Goal: Obtain resource: Download file/media

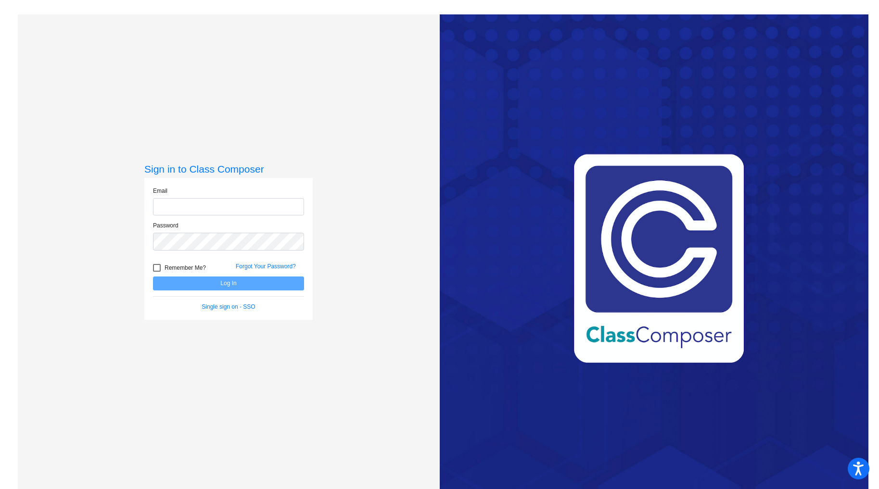
type input "sakers@blainesd.org"
click at [247, 282] on button "Log In" at bounding box center [228, 284] width 151 height 14
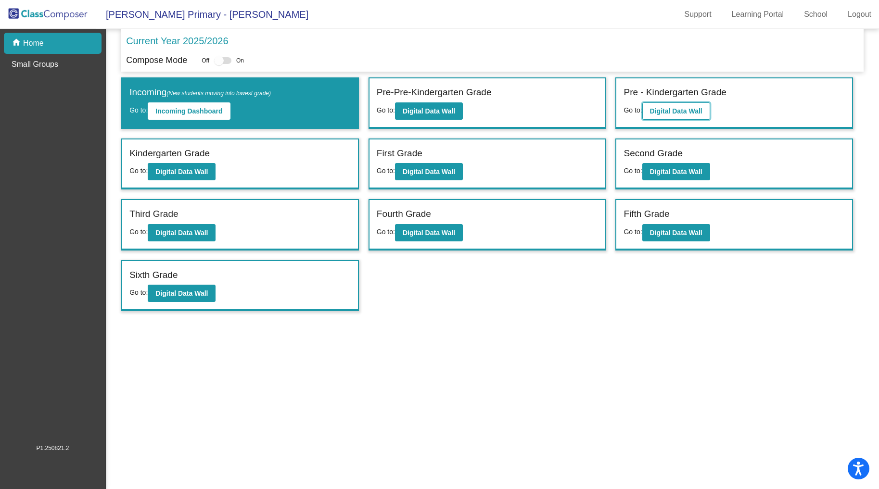
click at [685, 113] on b "Digital Data Wall" at bounding box center [676, 111] width 52 height 8
click at [188, 168] on b "Digital Data Wall" at bounding box center [181, 172] width 52 height 8
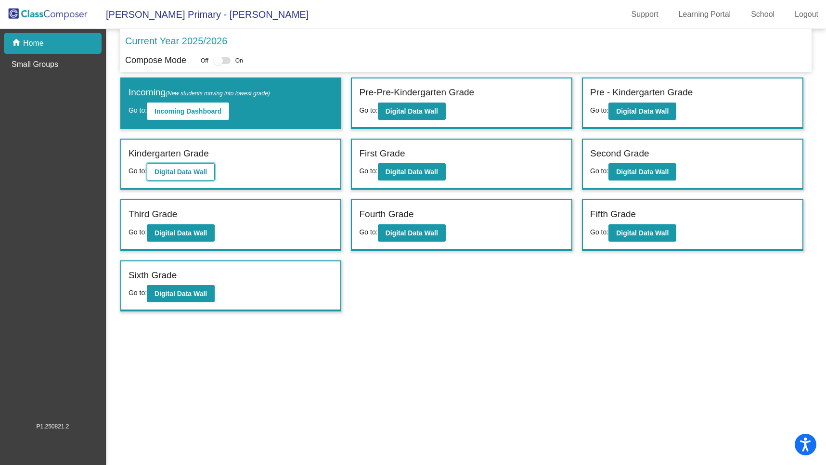
click at [171, 168] on b "Digital Data Wall" at bounding box center [180, 172] width 52 height 8
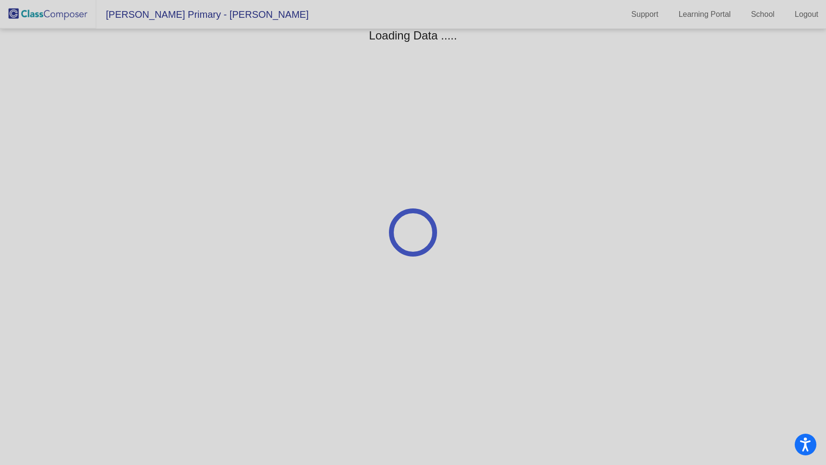
click at [171, 166] on div at bounding box center [413, 232] width 826 height 465
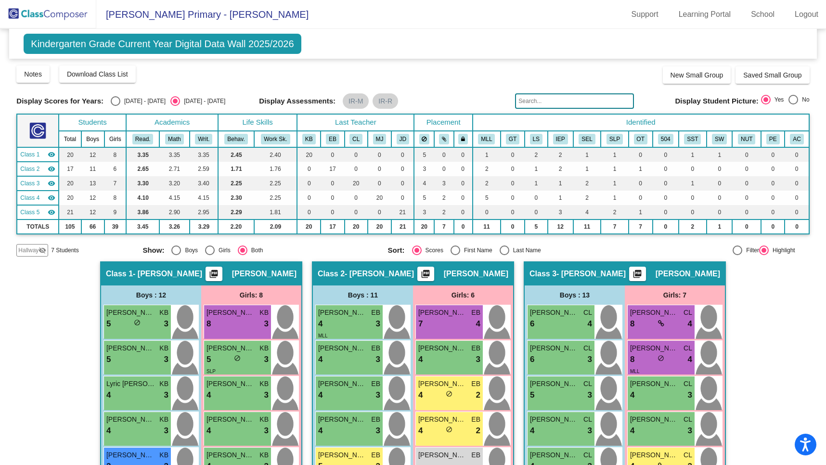
click at [219, 272] on mat-icon "picture_as_pdf" at bounding box center [214, 275] width 12 height 13
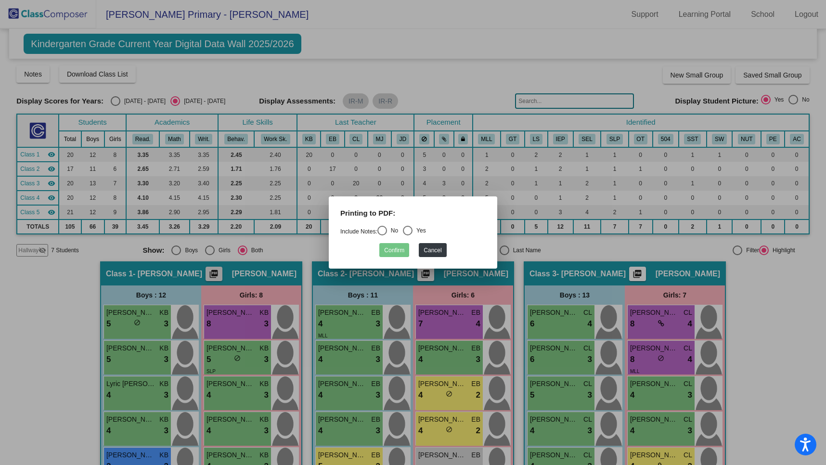
click at [237, 272] on div at bounding box center [413, 232] width 826 height 465
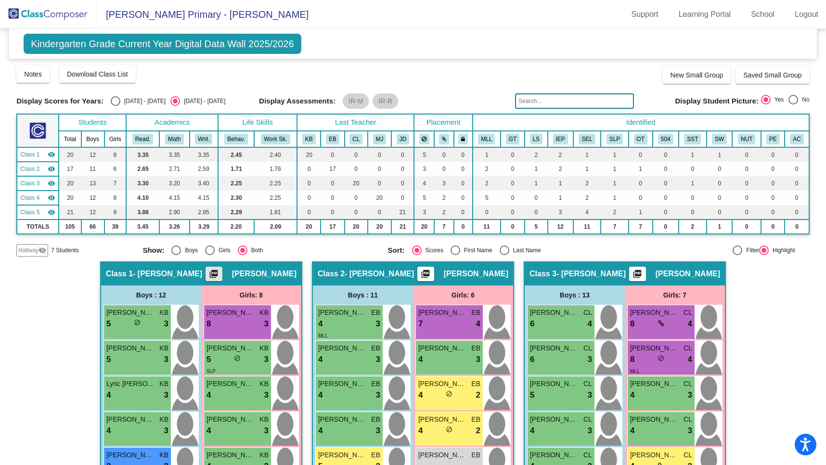
click at [219, 272] on mat-icon "picture_as_pdf" at bounding box center [214, 275] width 12 height 13
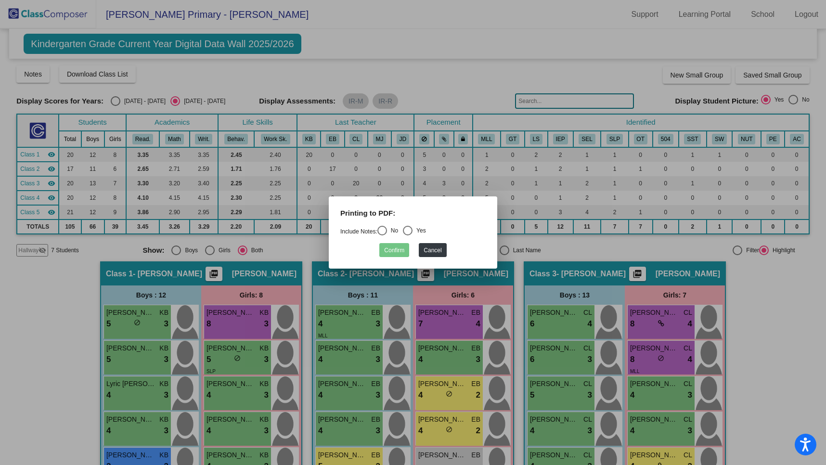
click at [387, 228] on div "Select an option" at bounding box center [382, 231] width 10 height 10
click at [382, 235] on input "No" at bounding box center [382, 235] width 0 height 0
radio input "true"
click at [388, 245] on button "Confirm" at bounding box center [394, 250] width 30 height 14
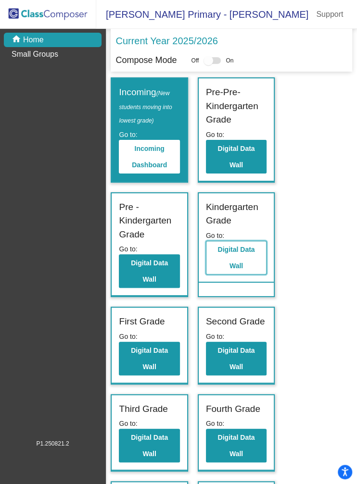
click at [244, 249] on b "Digital Data Wall" at bounding box center [235, 258] width 37 height 24
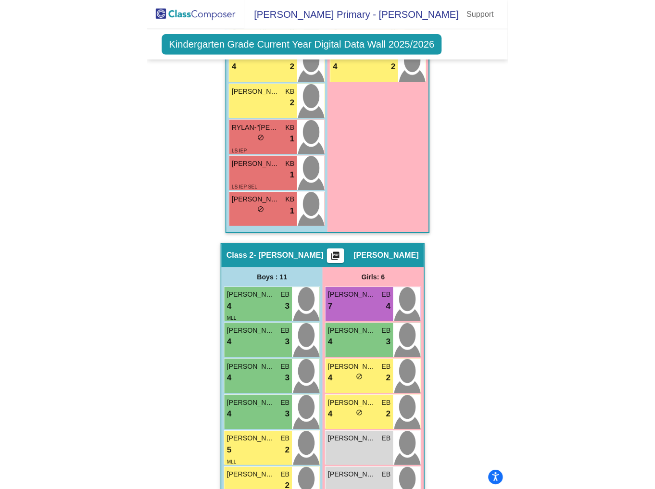
scroll to position [570, 0]
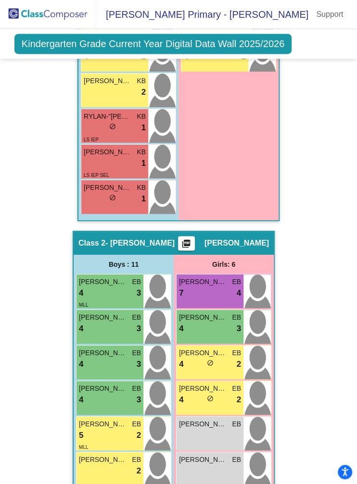
click at [192, 242] on mat-icon "picture_as_pdf" at bounding box center [186, 245] width 12 height 13
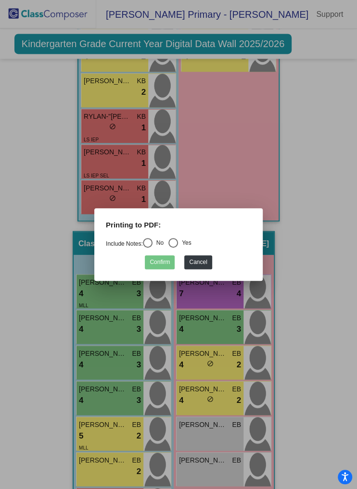
click at [150, 240] on div "Select an option" at bounding box center [148, 243] width 10 height 10
click at [148, 248] on input "No" at bounding box center [147, 248] width 0 height 0
radio input "true"
click at [159, 261] on button "Confirm" at bounding box center [160, 262] width 30 height 14
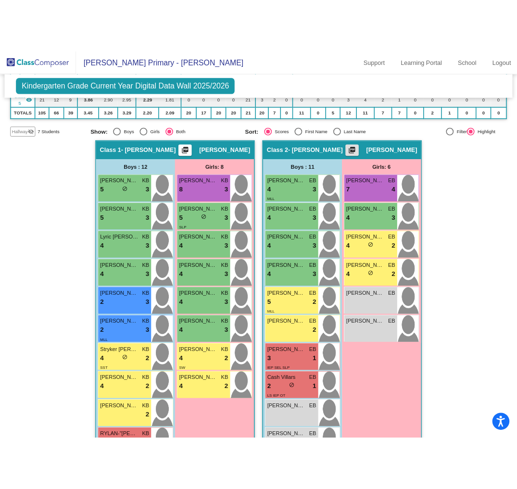
scroll to position [182, 0]
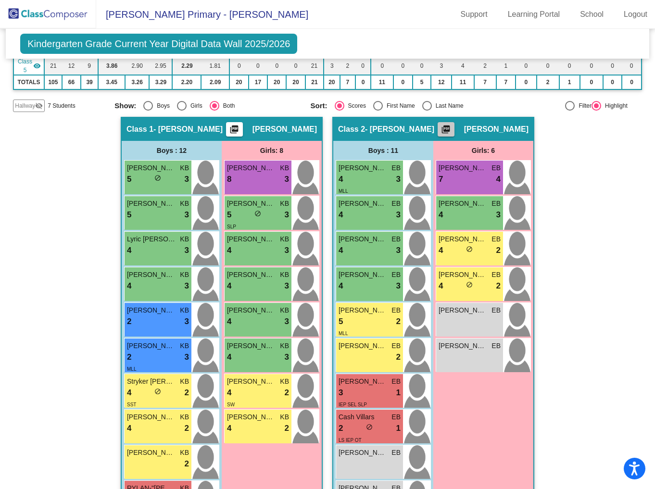
click at [361, 126] on mat-icon "picture_as_pdf" at bounding box center [446, 131] width 12 height 13
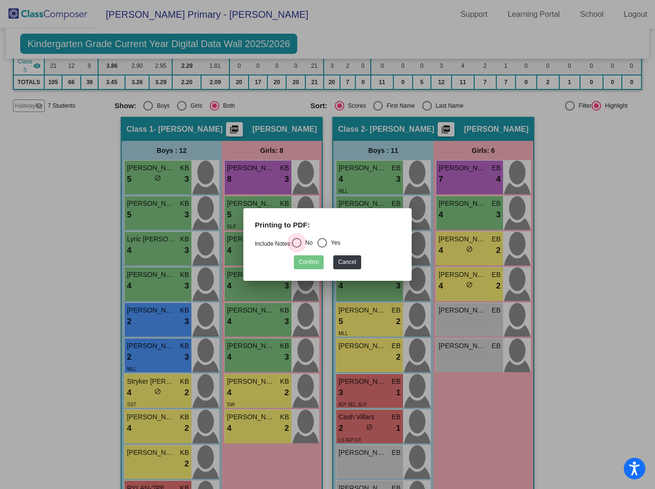
click at [302, 240] on div "Select an option" at bounding box center [297, 243] width 10 height 10
click at [297, 248] on input "No" at bounding box center [296, 248] width 0 height 0
radio input "true"
click at [306, 263] on button "Confirm" at bounding box center [309, 262] width 30 height 14
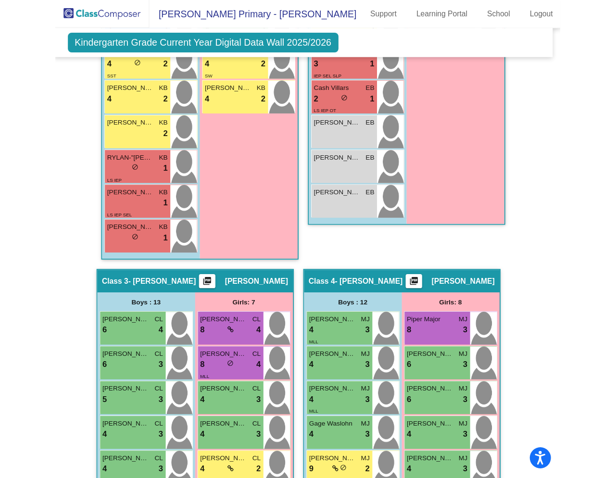
scroll to position [572, 5]
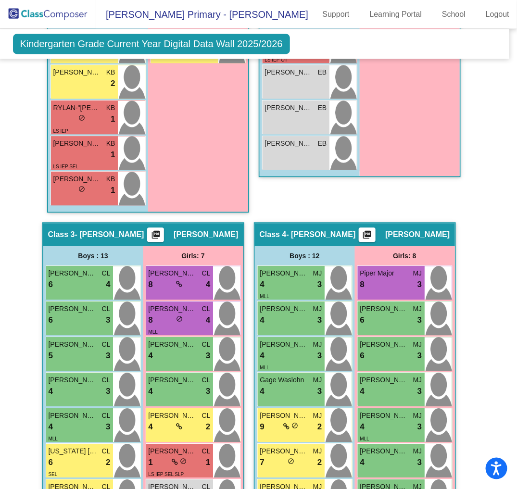
click at [162, 230] on mat-icon "picture_as_pdf" at bounding box center [156, 236] width 12 height 13
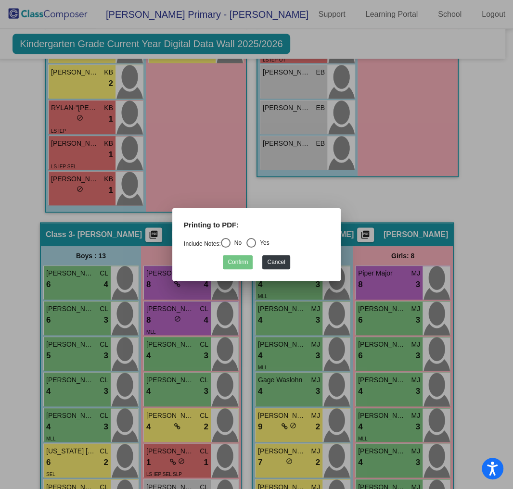
click at [228, 238] on div "Select an option" at bounding box center [226, 243] width 10 height 10
click at [226, 248] on input "No" at bounding box center [225, 248] width 0 height 0
radio input "true"
click at [235, 256] on button "Confirm" at bounding box center [238, 262] width 30 height 14
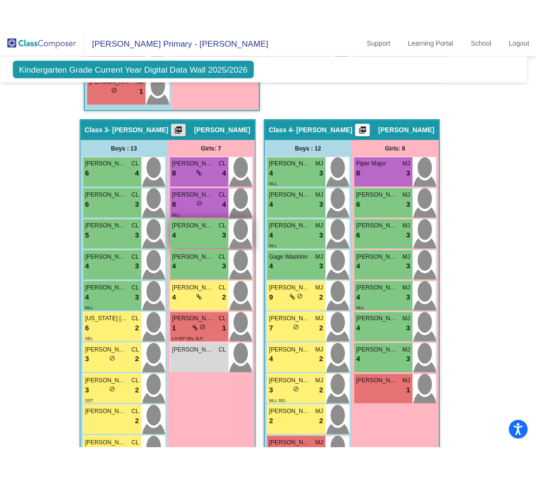
scroll to position [674, 5]
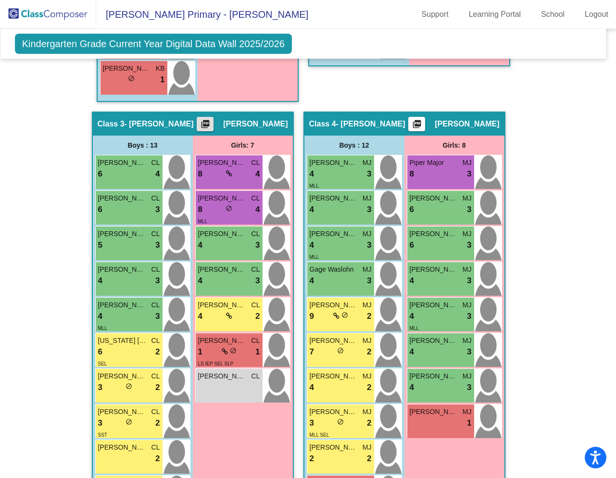
click at [361, 119] on mat-icon "picture_as_pdf" at bounding box center [417, 125] width 12 height 13
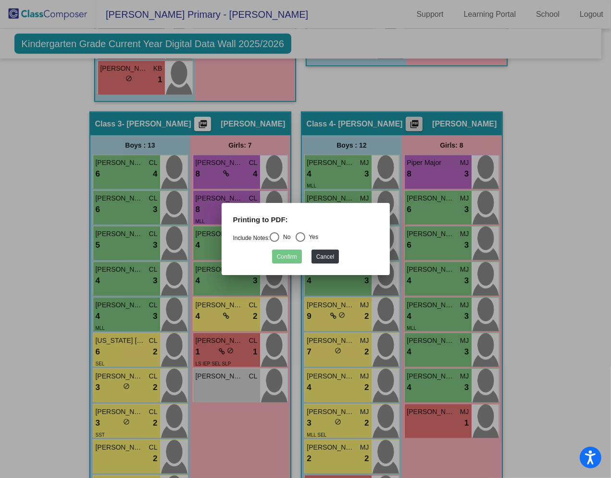
click at [361, 118] on div at bounding box center [305, 239] width 611 height 478
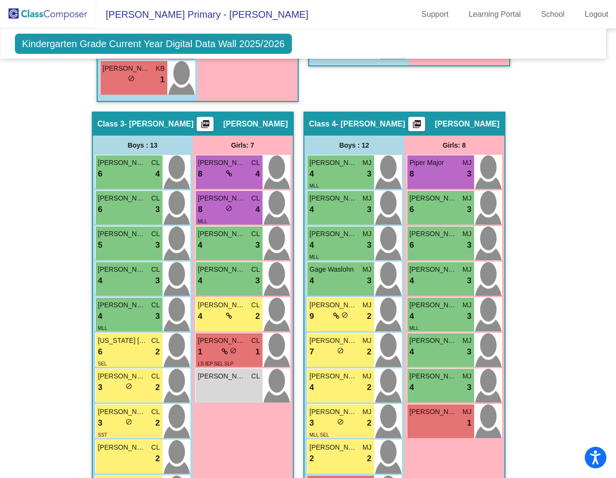
click at [361, 119] on mat-icon "picture_as_pdf" at bounding box center [417, 125] width 12 height 13
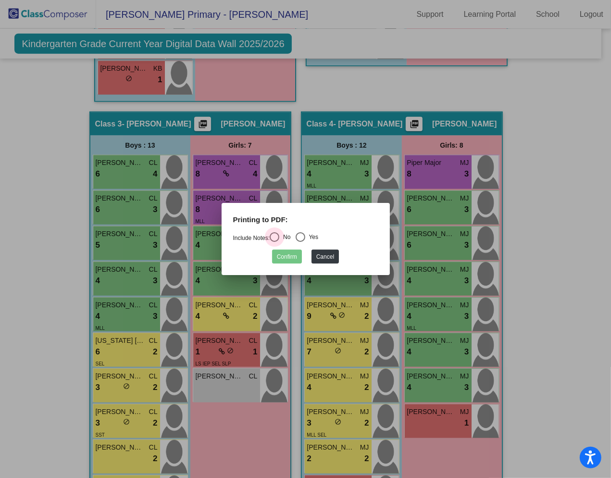
click at [278, 235] on div "Select an option" at bounding box center [275, 237] width 10 height 10
click at [275, 242] on input "No" at bounding box center [274, 242] width 0 height 0
radio input "true"
click at [285, 252] on button "Confirm" at bounding box center [287, 257] width 30 height 14
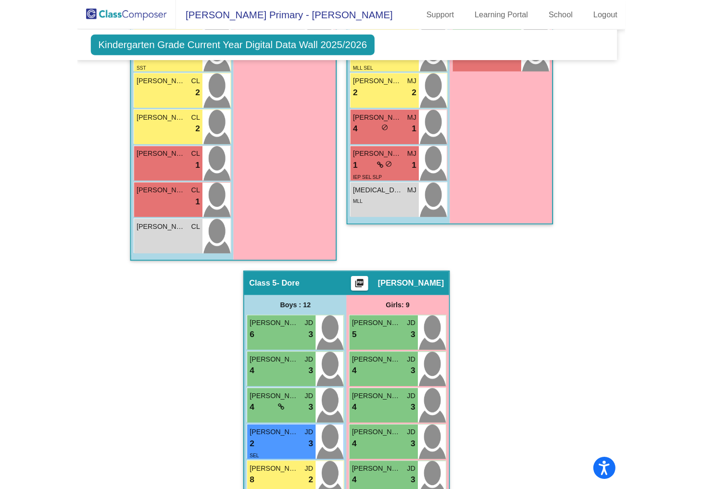
scroll to position [1052, 5]
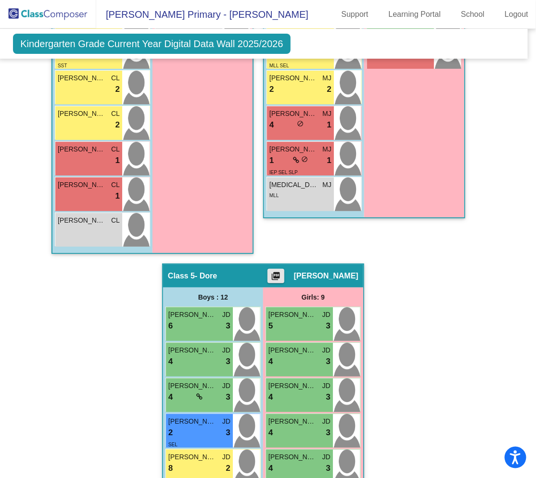
click at [281, 271] on mat-icon "picture_as_pdf" at bounding box center [276, 277] width 12 height 13
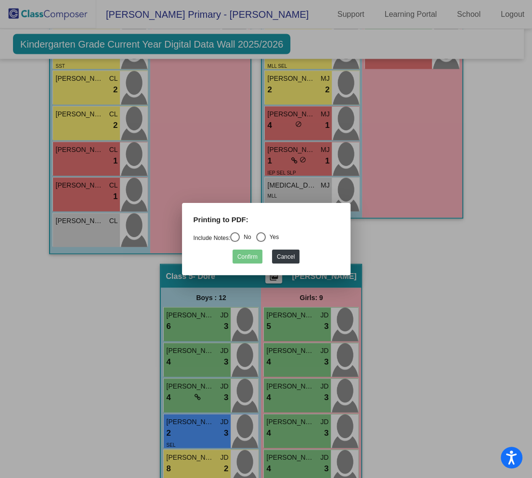
click at [240, 238] on div "Select an option" at bounding box center [235, 237] width 10 height 10
click at [235, 242] on input "No" at bounding box center [234, 242] width 0 height 0
radio input "true"
click at [242, 264] on mat-dialog-container "Printing to PDF: Include Notes: No Yes Confirm Cancel" at bounding box center [266, 239] width 168 height 73
click at [242, 248] on div "Confirm Cancel" at bounding box center [265, 254] width 145 height 19
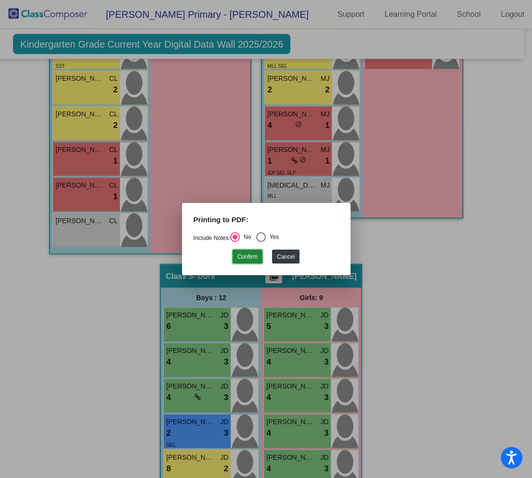
click at [242, 255] on button "Confirm" at bounding box center [247, 257] width 30 height 14
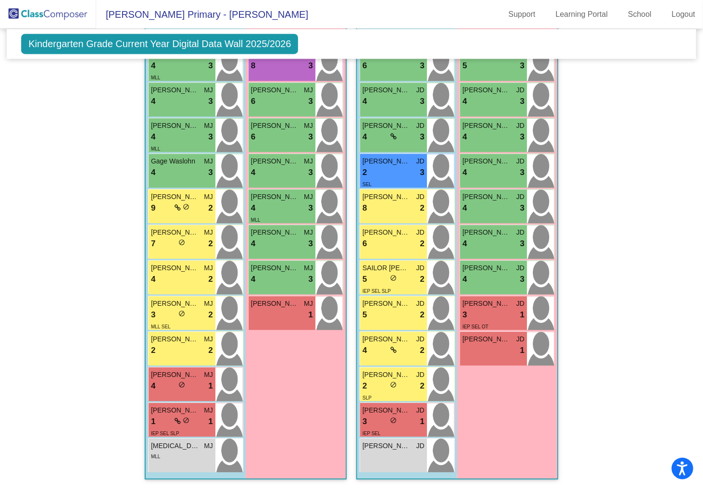
scroll to position [529, 0]
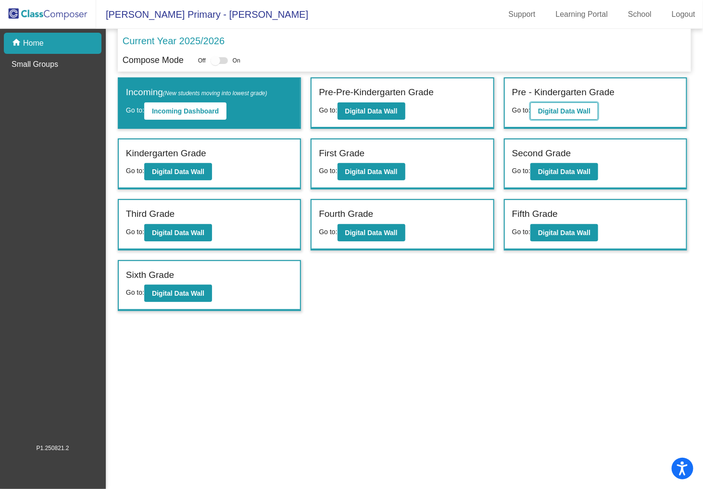
click at [556, 111] on b "Digital Data Wall" at bounding box center [564, 111] width 52 height 8
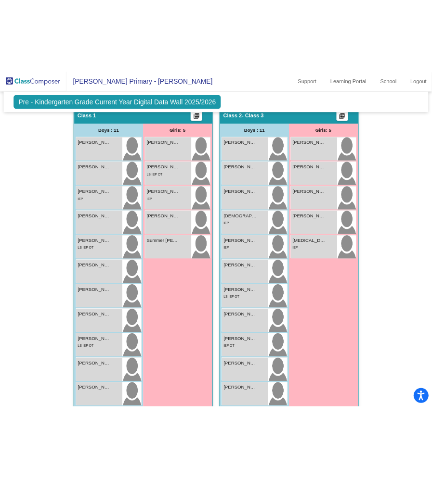
scroll to position [244, 0]
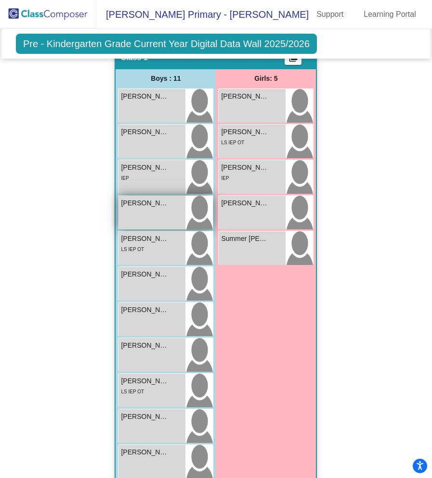
click at [164, 205] on span "[PERSON_NAME]" at bounding box center [145, 203] width 48 height 10
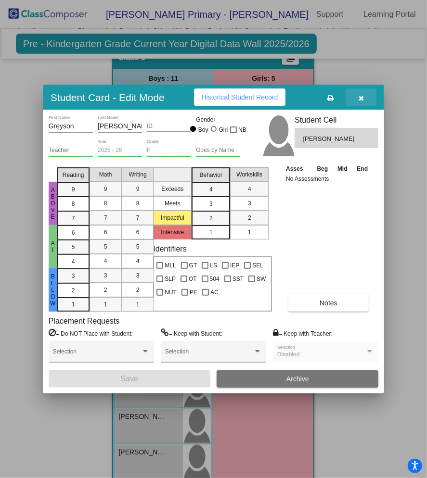
click at [364, 95] on icon "button" at bounding box center [360, 98] width 5 height 7
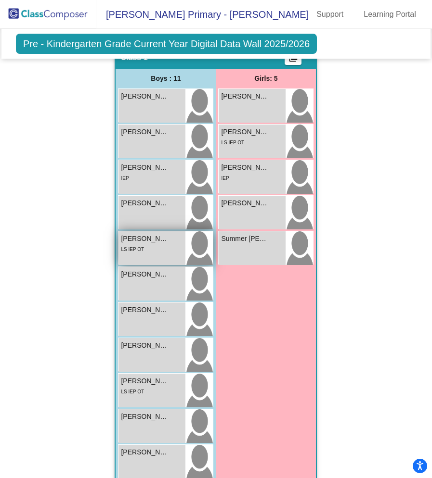
click at [153, 235] on span "[PERSON_NAME]" at bounding box center [145, 239] width 48 height 10
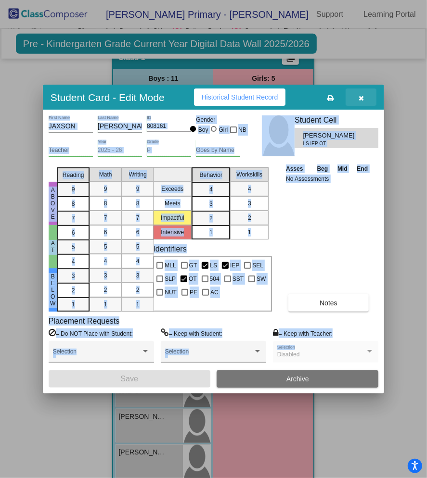
click at [362, 98] on icon "button" at bounding box center [360, 98] width 5 height 7
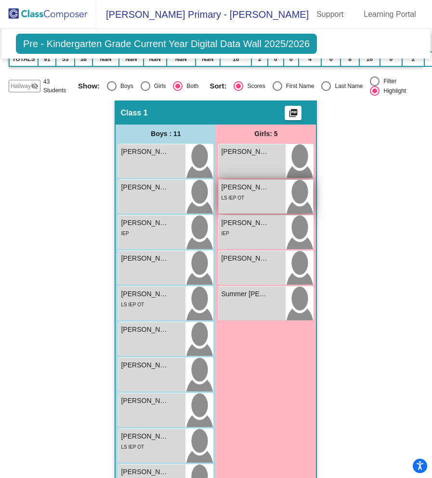
scroll to position [0, 0]
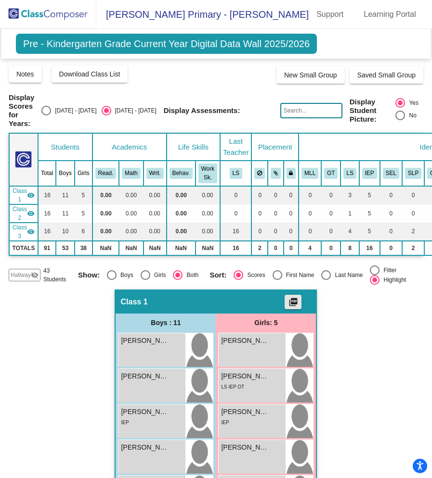
click at [292, 298] on mat-icon "picture_as_pdf" at bounding box center [293, 303] width 12 height 13
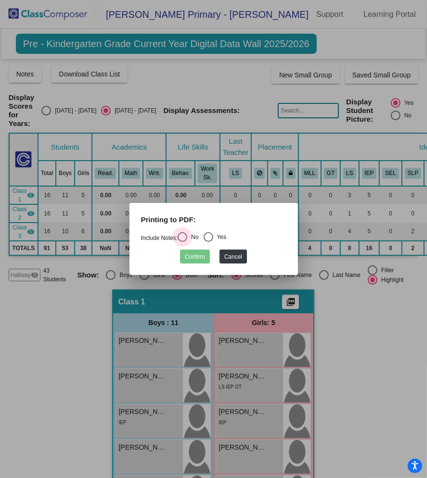
click at [183, 236] on div "Select an option" at bounding box center [183, 237] width 10 height 10
click at [182, 242] on input "No" at bounding box center [182, 242] width 0 height 0
radio input "true"
click at [195, 255] on button "Confirm" at bounding box center [195, 257] width 30 height 14
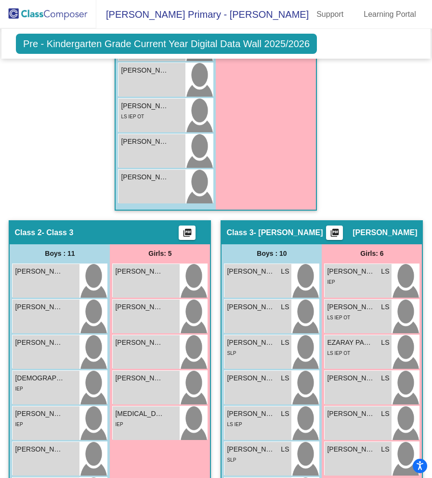
scroll to position [593, 0]
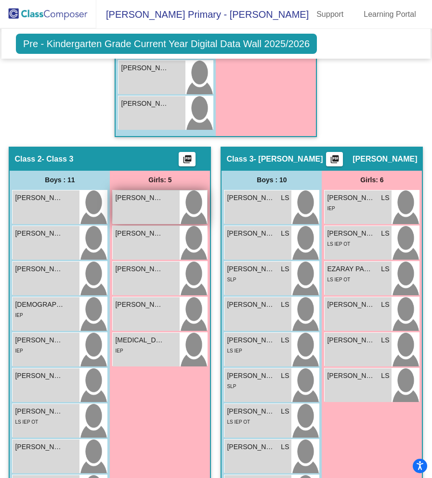
click at [179, 202] on div "[PERSON_NAME] lock do_not_disturb_alt" at bounding box center [146, 208] width 67 height 34
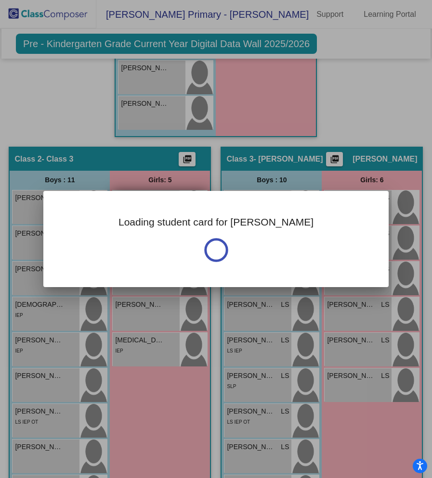
click at [253, 202] on div "Loading student card for [PERSON_NAME] Notes Previous Year undefined - Last Edi…" at bounding box center [215, 239] width 345 height 96
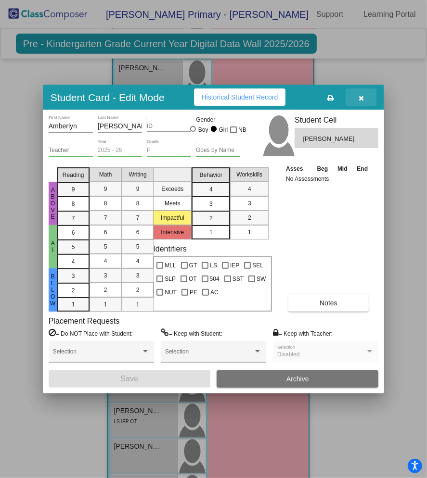
click at [360, 97] on icon "button" at bounding box center [360, 98] width 5 height 7
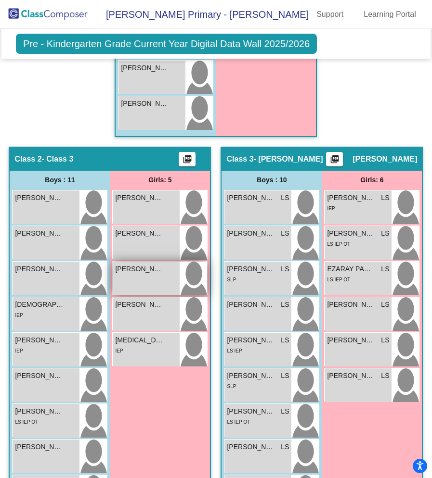
click at [179, 271] on div "[PERSON_NAME] lock do_not_disturb_alt" at bounding box center [146, 279] width 67 height 34
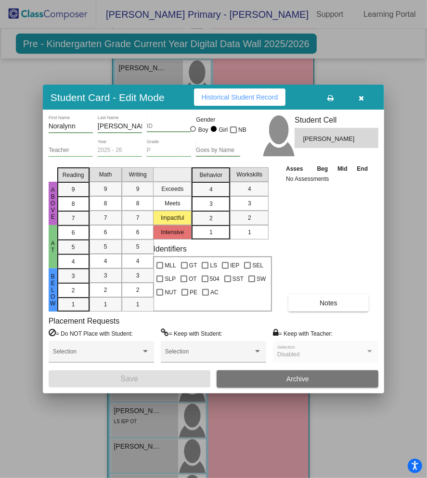
click at [364, 95] on icon "button" at bounding box center [360, 98] width 5 height 7
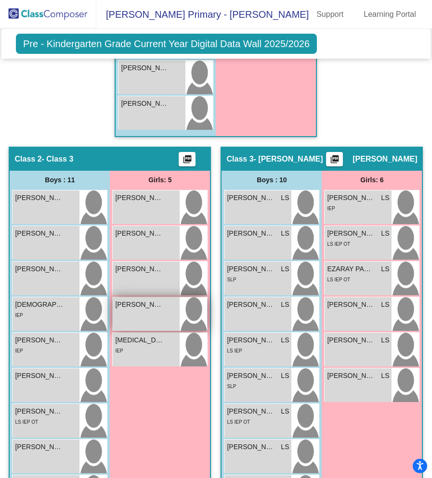
click at [179, 310] on div "[PERSON_NAME] lock do_not_disturb_alt" at bounding box center [146, 314] width 67 height 34
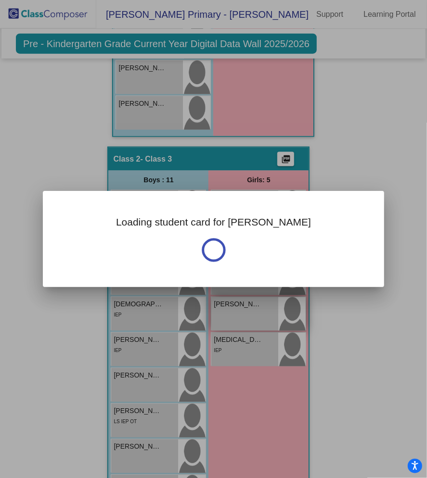
click at [253, 310] on div at bounding box center [213, 239] width 427 height 478
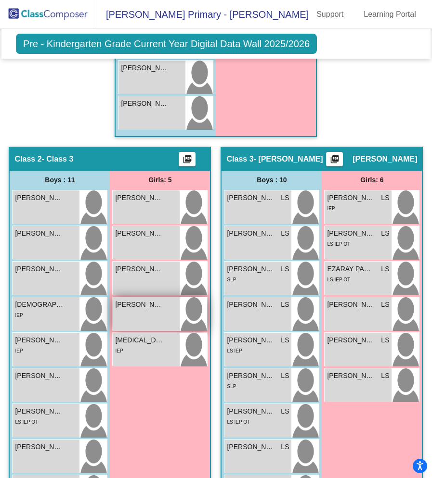
click at [179, 310] on div "[PERSON_NAME] lock do_not_disturb_alt" at bounding box center [146, 314] width 67 height 34
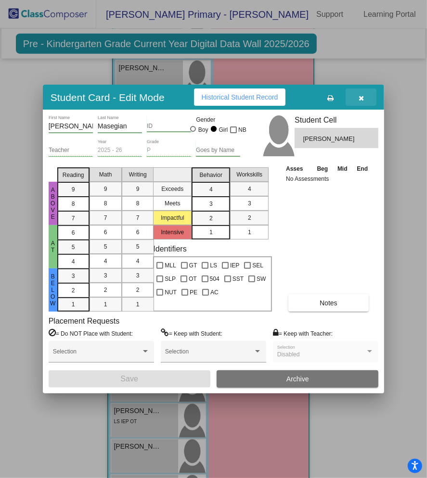
click at [367, 96] on button "button" at bounding box center [360, 97] width 31 height 17
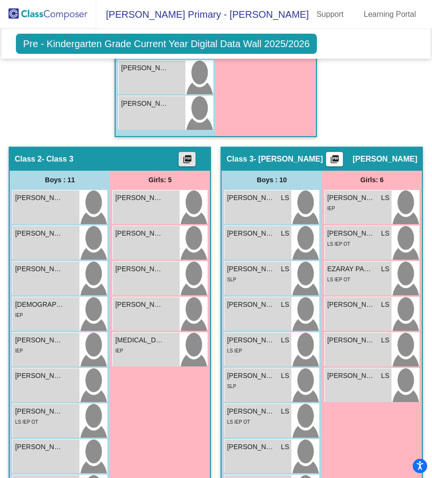
click at [193, 154] on mat-icon "picture_as_pdf" at bounding box center [187, 160] width 12 height 13
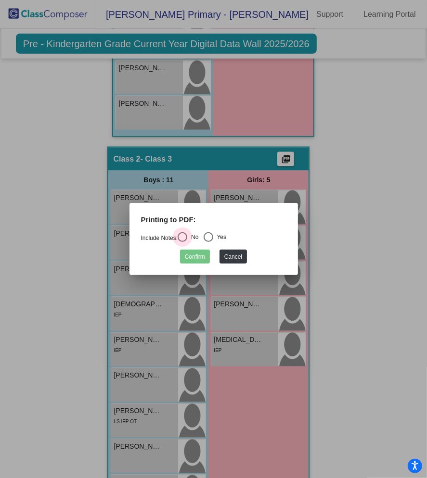
click at [186, 238] on div "Select an option" at bounding box center [183, 237] width 10 height 10
click at [182, 242] on input "No" at bounding box center [182, 242] width 0 height 0
radio input "true"
click at [195, 253] on button "Confirm" at bounding box center [195, 257] width 30 height 14
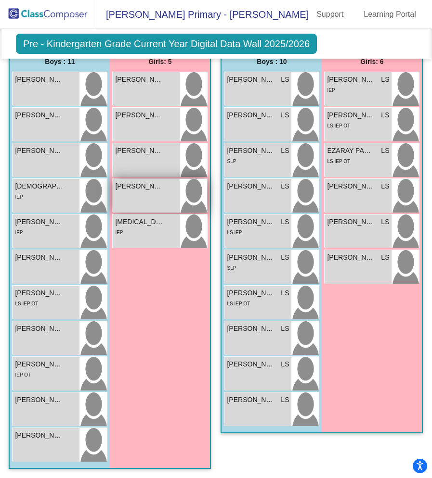
scroll to position [1027, 0]
click at [329, 50] on mat-icon "picture_as_pdf" at bounding box center [335, 42] width 12 height 13
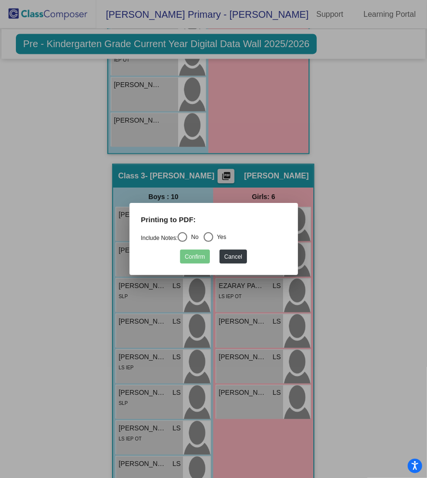
click at [254, 171] on div at bounding box center [213, 239] width 427 height 478
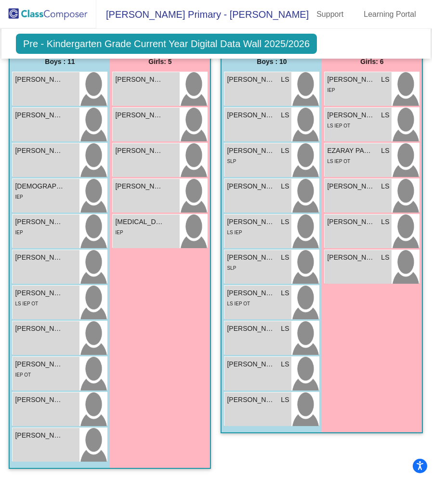
click at [329, 50] on mat-icon "picture_as_pdf" at bounding box center [335, 42] width 12 height 13
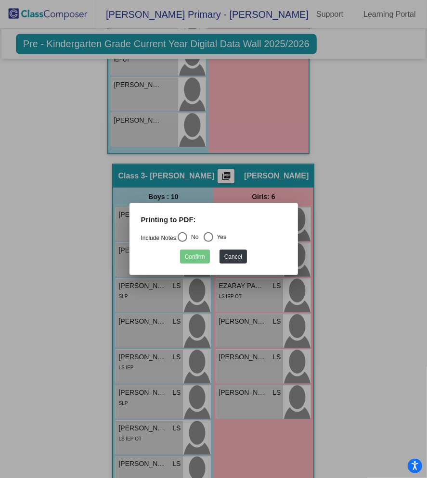
click at [185, 234] on div "Select an option" at bounding box center [183, 237] width 10 height 10
click at [182, 242] on input "No" at bounding box center [182, 242] width 0 height 0
radio input "true"
click at [196, 254] on button "Confirm" at bounding box center [195, 257] width 30 height 14
